Goal: Transaction & Acquisition: Book appointment/travel/reservation

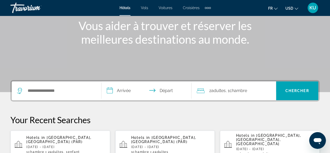
scroll to position [65, 0]
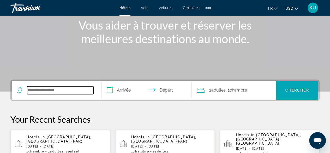
click at [55, 90] on input "Search hotel destination" at bounding box center [60, 90] width 66 height 8
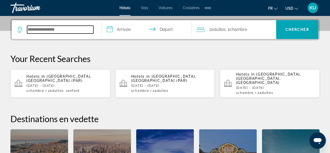
scroll to position [127, 0]
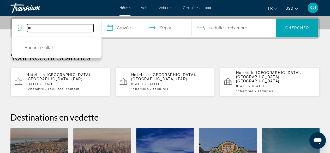
type input "*"
click at [32, 28] on input "Search hotel destination" at bounding box center [60, 28] width 66 height 8
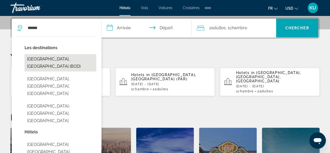
click at [61, 60] on button "[GEOGRAPHIC_DATA], [GEOGRAPHIC_DATA] (BOD)" at bounding box center [61, 62] width 72 height 17
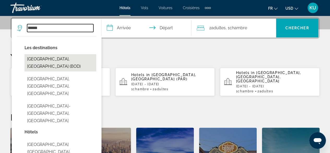
type input "**********"
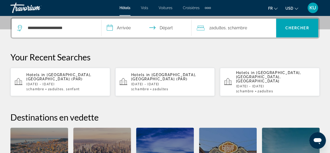
click at [125, 26] on input "**********" at bounding box center [147, 29] width 92 height 20
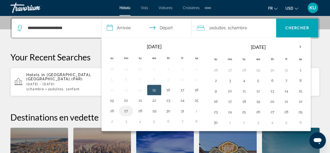
click at [126, 110] on button "27" at bounding box center [126, 110] width 8 height 7
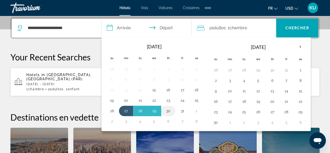
click at [167, 109] on button "30" at bounding box center [168, 110] width 8 height 7
type input "**********"
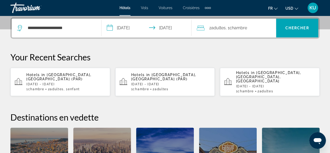
click at [227, 27] on span ", 1 Chambre pièces" at bounding box center [235, 27] width 21 height 7
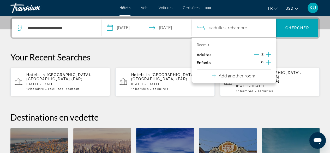
click at [270, 62] on icon "Increment children" at bounding box center [268, 62] width 5 height 5
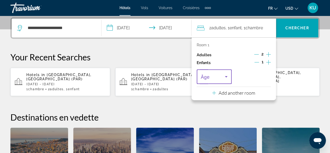
click at [225, 76] on icon "Travelers: 2 adults, 1 child" at bounding box center [226, 76] width 6 height 6
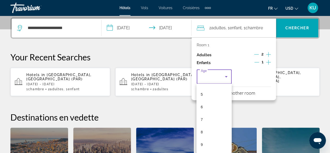
scroll to position [80, 0]
click at [205, 111] on mat-option "8" at bounding box center [213, 111] width 35 height 13
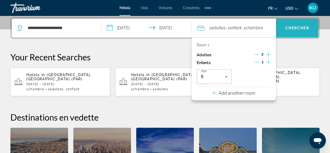
click at [288, 26] on span "Chercher" at bounding box center [297, 28] width 24 height 4
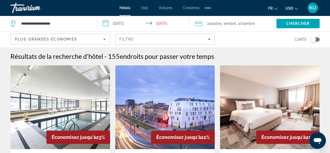
click at [105, 38] on icon "Sort by" at bounding box center [104, 39] width 6 height 6
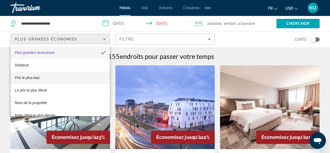
click at [47, 78] on mat-option "Prix le plus bas" at bounding box center [60, 77] width 99 height 13
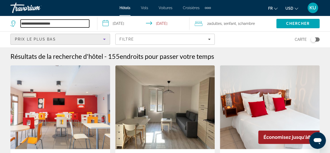
click at [63, 23] on input "**********" at bounding box center [55, 24] width 69 height 8
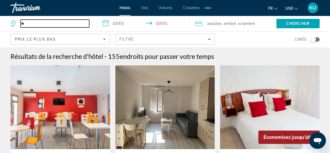
type input "*"
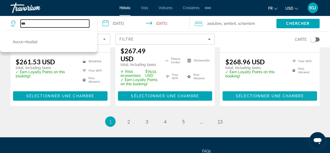
scroll to position [844, 0]
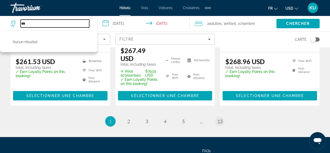
type input "***"
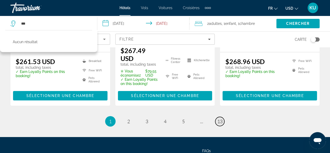
click at [218, 118] on span "13" at bounding box center [219, 121] width 5 height 6
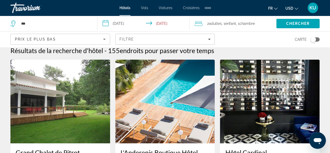
scroll to position [5, 0]
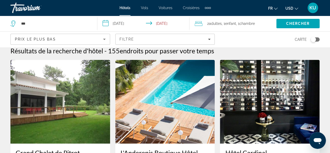
click at [295, 8] on icon "Change currency" at bounding box center [296, 9] width 4 height 4
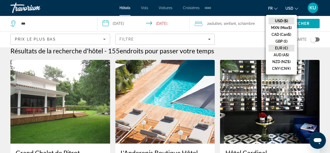
click at [283, 46] on button "EUR (€)" at bounding box center [281, 48] width 26 height 7
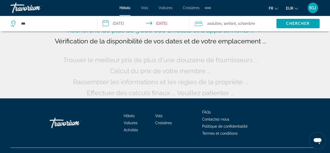
scroll to position [49, 0]
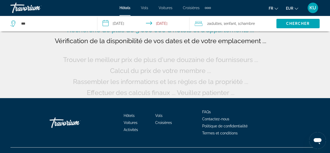
click at [131, 129] on span "Activités" at bounding box center [131, 129] width 14 height 4
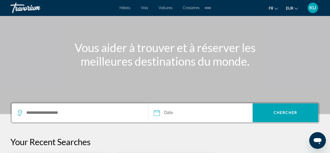
scroll to position [43, 0]
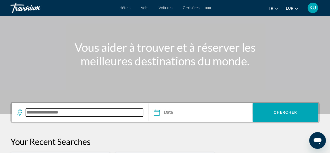
click at [62, 114] on input "Search destination" at bounding box center [84, 112] width 117 height 8
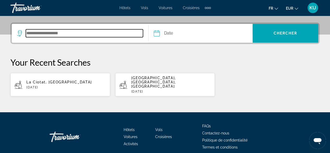
scroll to position [127, 0]
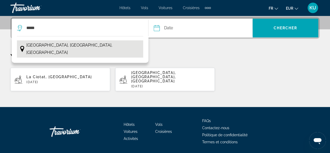
click at [58, 44] on span "[GEOGRAPHIC_DATA], [GEOGRAPHIC_DATA], [GEOGRAPHIC_DATA]" at bounding box center [83, 48] width 114 height 15
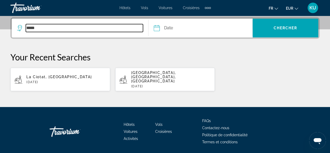
type input "**********"
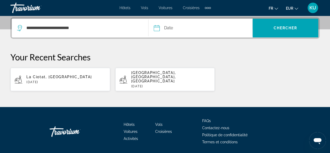
click at [158, 28] on input "Date" at bounding box center [177, 29] width 51 height 20
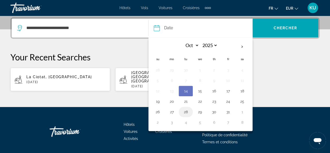
click at [187, 112] on button "28" at bounding box center [185, 111] width 8 height 7
type input "**********"
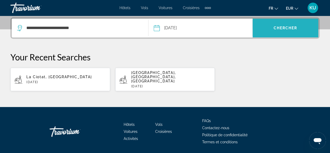
click at [281, 28] on span "Chercher" at bounding box center [285, 28] width 24 height 4
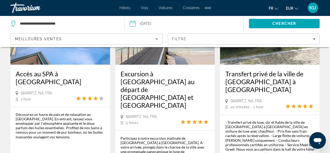
scroll to position [357, 0]
click at [63, 69] on h3 "Accès au SPA à [GEOGRAPHIC_DATA]" at bounding box center [60, 77] width 89 height 16
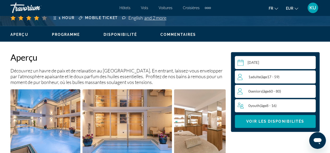
scroll to position [239, 0]
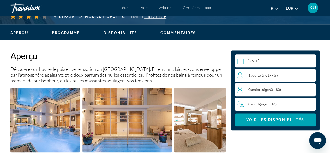
click at [267, 76] on span "âge" at bounding box center [263, 75] width 5 height 4
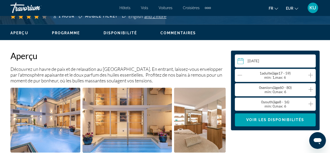
click at [309, 74] on icon "Increment adults" at bounding box center [310, 75] width 5 height 6
click at [310, 103] on icon "Increment youth" at bounding box center [310, 103] width 5 height 6
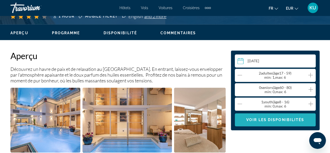
click at [264, 116] on span "Main content" at bounding box center [275, 119] width 81 height 13
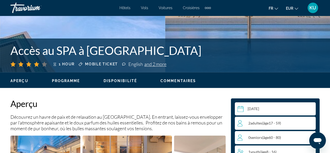
scroll to position [191, 0]
click at [150, 54] on div "French, Spanish" at bounding box center [155, 53] width 29 height 8
click at [123, 63] on icon "Main content" at bounding box center [124, 63] width 4 height 5
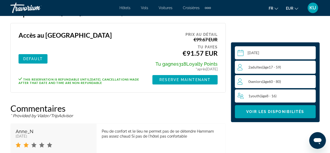
scroll to position [908, 0]
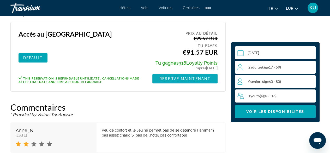
click at [171, 78] on span "Reserve maintenant" at bounding box center [184, 78] width 51 height 4
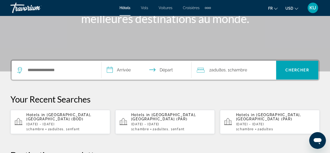
scroll to position [86, 0]
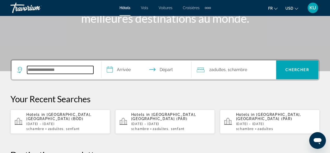
click at [43, 69] on input "Search hotel destination" at bounding box center [60, 70] width 66 height 8
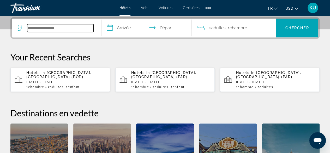
scroll to position [127, 0]
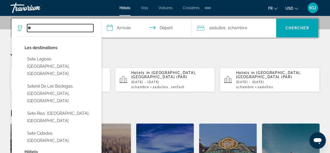
type input "*"
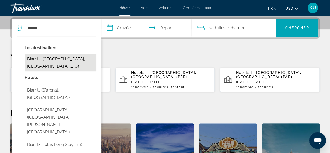
click at [60, 60] on button "Biarritz, Basque Coast, France (BIQ)" at bounding box center [61, 62] width 72 height 17
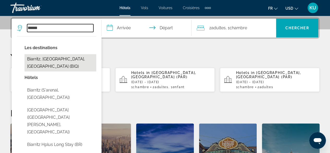
type input "**********"
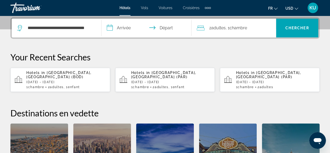
click at [124, 26] on input "**********" at bounding box center [147, 29] width 92 height 20
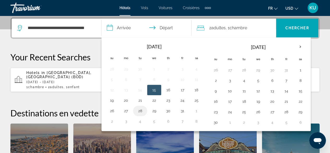
click at [138, 109] on button "28" at bounding box center [140, 110] width 8 height 7
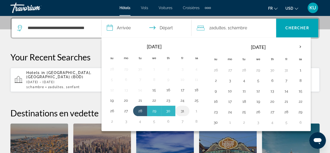
click at [182, 110] on button "31" at bounding box center [182, 110] width 8 height 7
type input "**********"
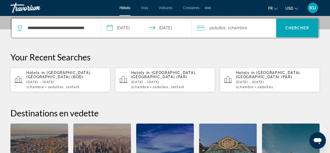
click at [235, 26] on span "Chambre" at bounding box center [237, 27] width 17 height 5
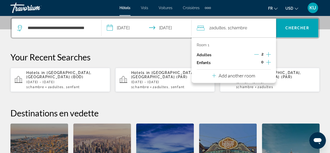
click at [269, 61] on icon "Increment children" at bounding box center [268, 62] width 5 height 6
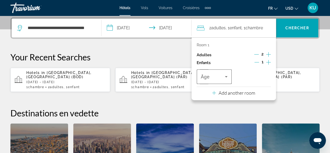
click at [225, 76] on icon "Travelers: 2 adults, 1 child" at bounding box center [226, 76] width 6 height 6
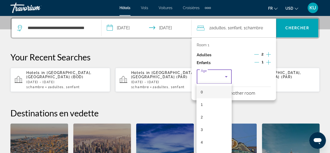
scroll to position [60, 0]
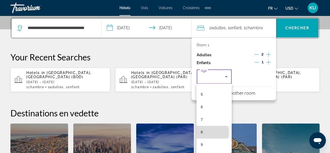
click at [207, 132] on mat-option "8" at bounding box center [213, 131] width 35 height 13
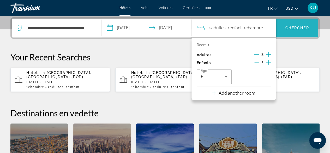
click at [296, 28] on span "Chercher" at bounding box center [297, 28] width 24 height 4
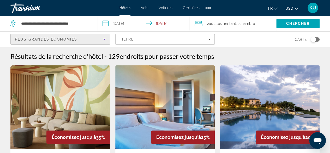
click at [104, 38] on icon "Sort by" at bounding box center [104, 39] width 6 height 6
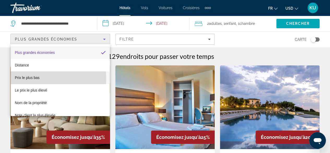
click at [42, 79] on mat-option "Prix le plus bas" at bounding box center [60, 77] width 99 height 13
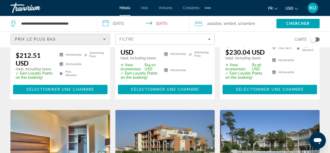
scroll to position [188, 0]
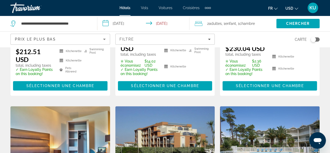
click at [296, 8] on icon "Change currency" at bounding box center [296, 9] width 4 height 4
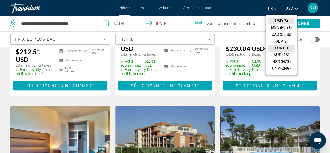
click at [284, 48] on button "EUR (€)" at bounding box center [281, 48] width 26 height 7
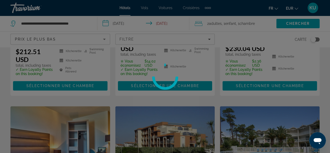
scroll to position [58, 0]
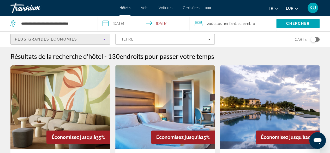
click at [106, 38] on icon "Sort by" at bounding box center [104, 39] width 6 height 6
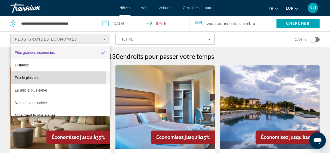
click at [38, 78] on span "Prix le plus bas" at bounding box center [27, 77] width 25 height 4
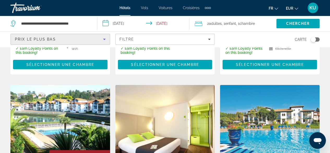
scroll to position [635, 0]
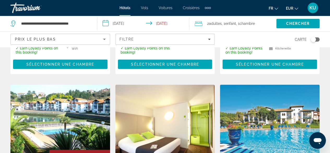
click at [260, 112] on img "Main content" at bounding box center [270, 125] width 100 height 83
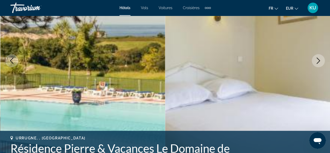
scroll to position [79, 0]
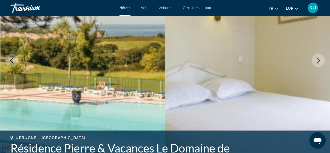
click at [317, 60] on icon "Next image" at bounding box center [318, 60] width 6 height 6
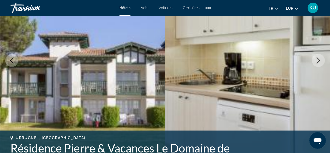
click at [317, 60] on icon "Next image" at bounding box center [318, 60] width 6 height 6
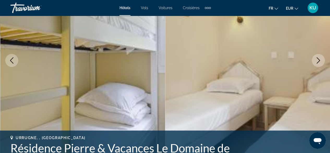
click at [317, 60] on icon "Next image" at bounding box center [318, 60] width 6 height 6
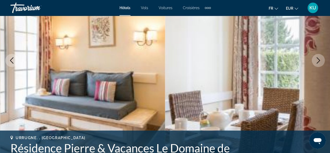
click at [317, 60] on icon "Next image" at bounding box center [318, 60] width 6 height 6
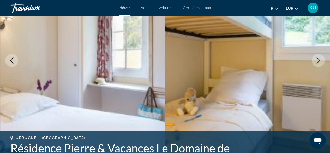
click at [317, 60] on icon "Next image" at bounding box center [318, 60] width 6 height 6
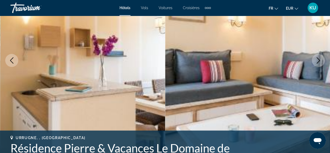
click at [317, 60] on icon "Next image" at bounding box center [318, 60] width 6 height 6
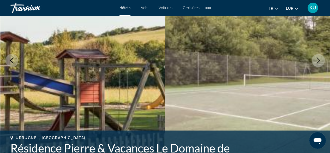
click at [317, 60] on icon "Next image" at bounding box center [318, 60] width 6 height 6
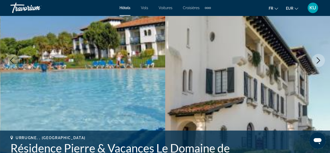
click at [317, 60] on icon "Next image" at bounding box center [318, 60] width 6 height 6
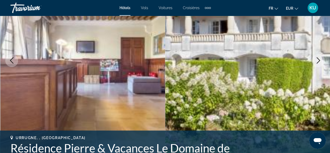
click at [317, 60] on icon "Next image" at bounding box center [318, 60] width 6 height 6
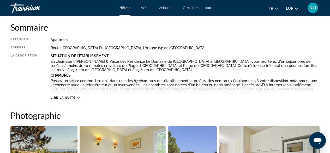
scroll to position [268, 0]
click at [68, 96] on span "Lire la suite" at bounding box center [63, 96] width 25 height 3
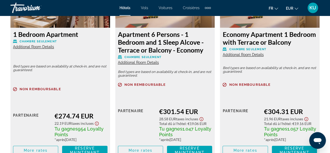
scroll to position [1282, 0]
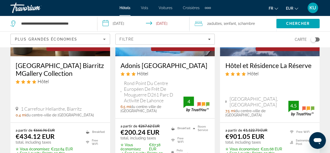
scroll to position [104, 0]
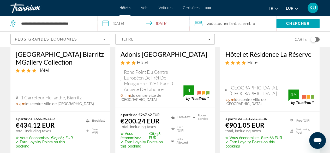
click at [267, 53] on h3 "Hôtel et Résidence La Réserve" at bounding box center [269, 54] width 89 height 8
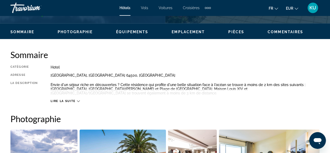
scroll to position [242, 0]
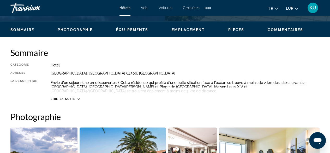
click at [77, 98] on icon "Main content" at bounding box center [78, 99] width 3 height 2
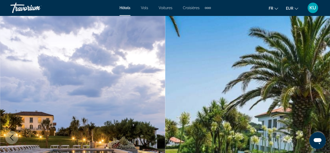
scroll to position [0, 0]
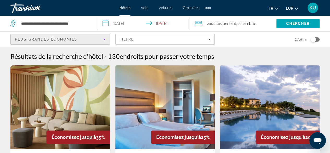
click at [105, 38] on icon "Sort by" at bounding box center [104, 39] width 6 height 6
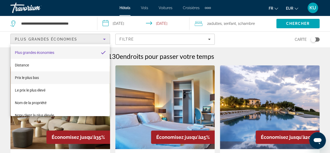
click at [38, 77] on span "Prix le plus bas" at bounding box center [27, 77] width 24 height 4
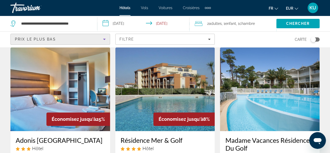
scroll to position [247, 0]
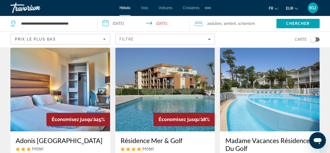
click at [175, 75] on img "Main content" at bounding box center [165, 88] width 100 height 83
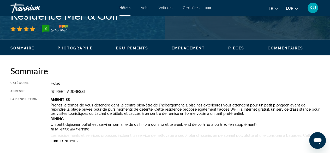
scroll to position [224, 0]
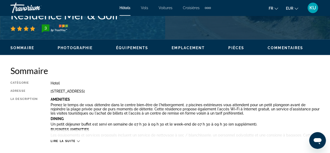
click at [78, 140] on icon "Main content" at bounding box center [78, 140] width 3 height 3
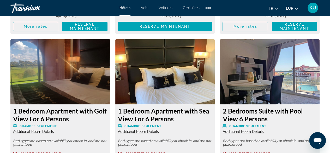
scroll to position [1359, 0]
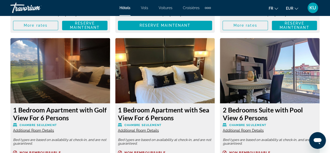
click at [43, 128] on span "Additional Room Details" at bounding box center [33, 130] width 41 height 4
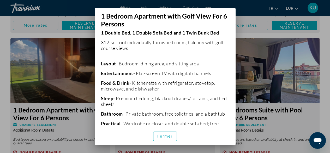
scroll to position [133, 0]
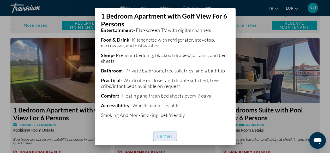
click at [168, 135] on span "Fermer" at bounding box center [165, 136] width 16 height 4
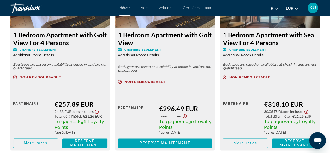
scroll to position [1242, 0]
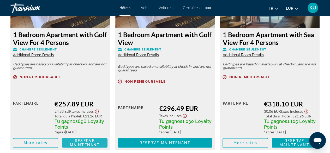
click at [80, 138] on span "Reserve maintenant" at bounding box center [85, 142] width 30 height 8
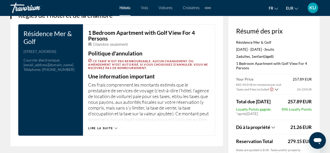
scroll to position [710, 0]
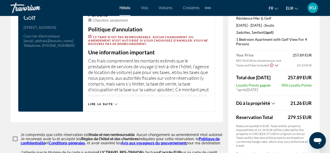
click at [111, 102] on span "Lire la suite" at bounding box center [100, 103] width 25 height 3
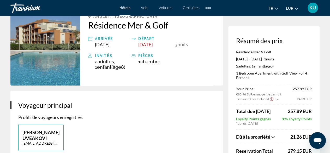
scroll to position [0, 0]
